Goal: Information Seeking & Learning: Learn about a topic

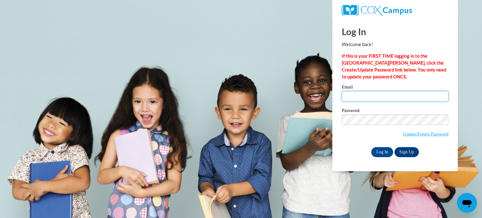
type input "woodl2@collierschools.com"
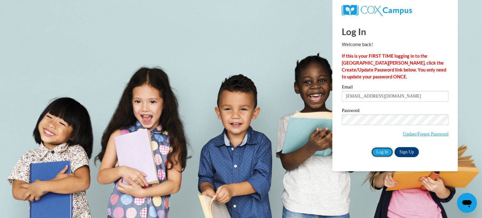
click at [380, 153] on input "Log In" at bounding box center [383, 152] width 22 height 10
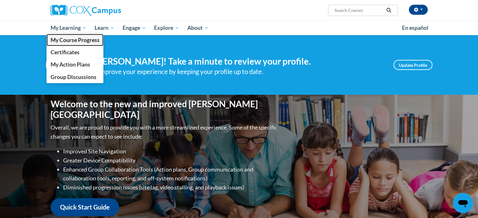
click at [65, 42] on span "My Course Progress" at bounding box center [74, 40] width 49 height 7
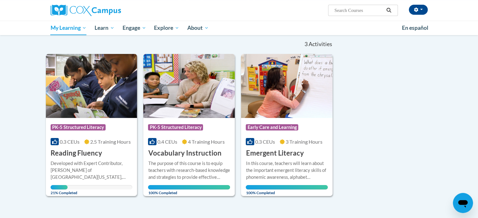
scroll to position [53, 0]
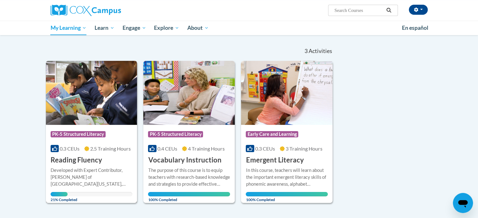
click at [78, 97] on img at bounding box center [91, 93] width 91 height 64
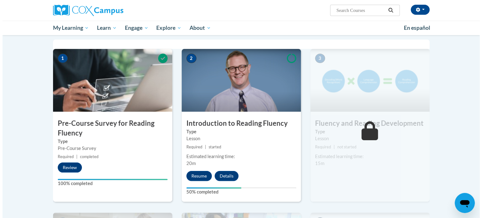
scroll to position [128, 0]
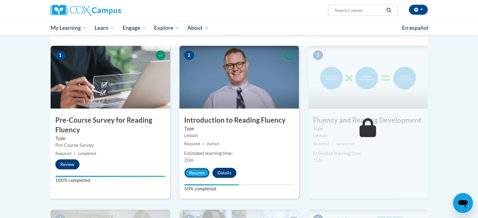
click at [200, 173] on button "Resume" at bounding box center [196, 173] width 25 height 10
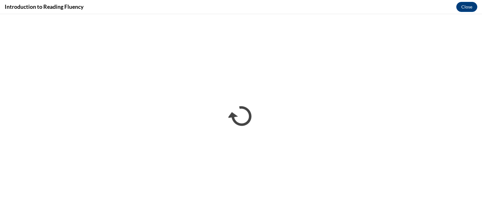
scroll to position [0, 0]
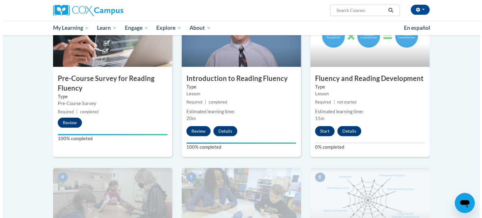
scroll to position [170, 0]
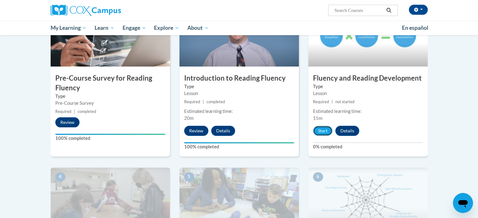
click at [322, 131] on button "Start" at bounding box center [322, 131] width 19 height 10
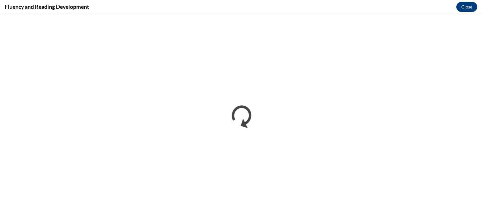
scroll to position [0, 0]
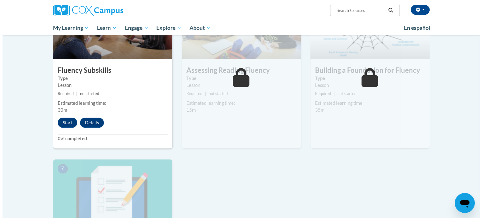
scroll to position [342, 0]
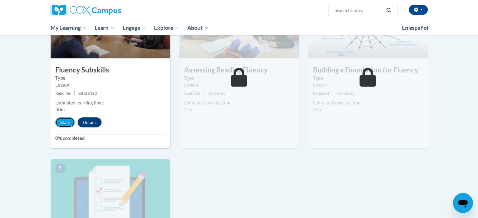
drag, startPoint x: 59, startPoint y: 122, endPoint x: 61, endPoint y: 127, distance: 6.2
click at [61, 127] on div "4 Fluency Subskills Type Lesson Required | not started Estimated learning time:…" at bounding box center [110, 72] width 119 height 153
click at [61, 124] on button "Start" at bounding box center [64, 122] width 19 height 10
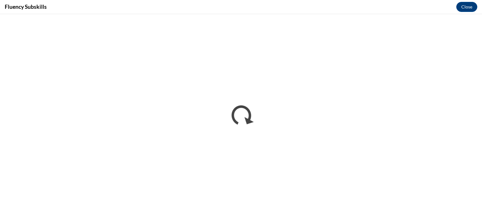
scroll to position [0, 0]
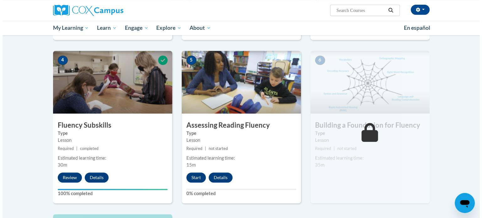
scroll to position [286, 0]
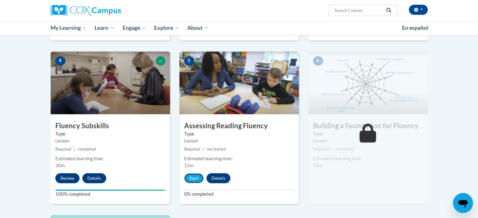
click at [194, 176] on button "Start" at bounding box center [193, 178] width 19 height 10
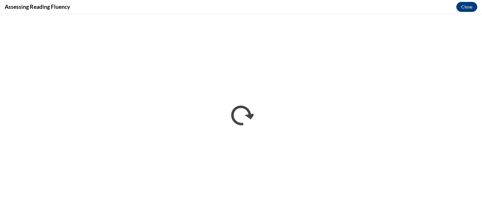
scroll to position [0, 0]
